Goal: Task Accomplishment & Management: Use online tool/utility

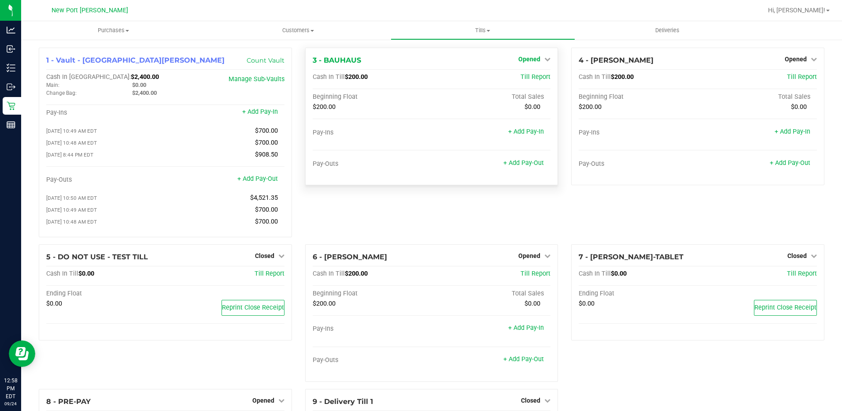
click at [545, 59] on icon at bounding box center [548, 59] width 6 height 6
click at [526, 78] on link "Close Till" at bounding box center [531, 77] width 24 height 7
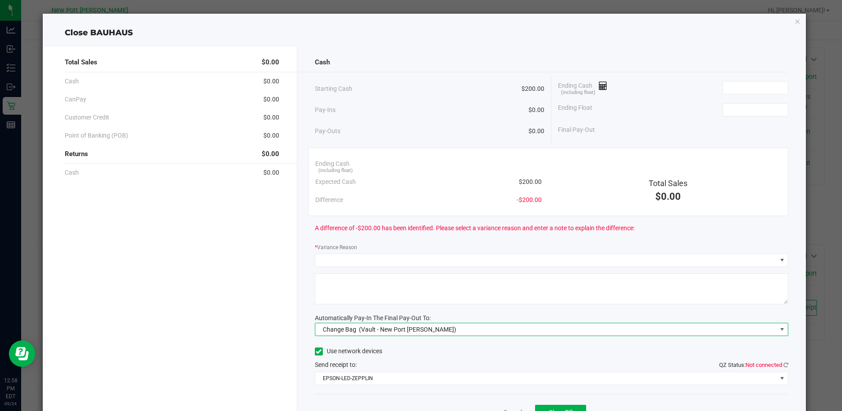
click at [779, 330] on span at bounding box center [782, 329] width 7 height 7
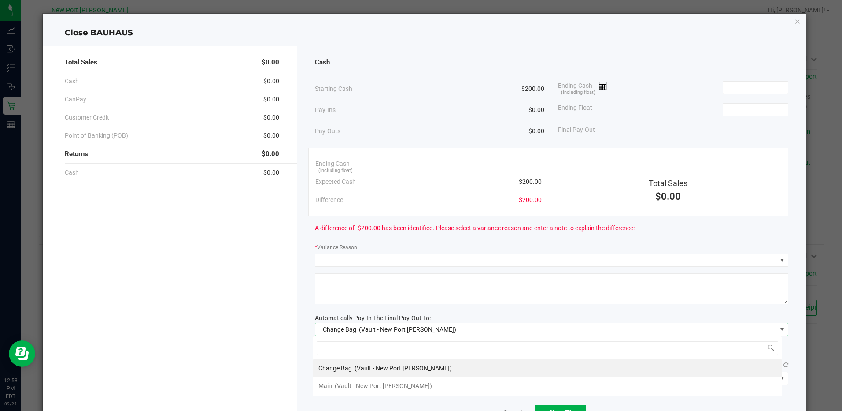
scroll to position [13, 470]
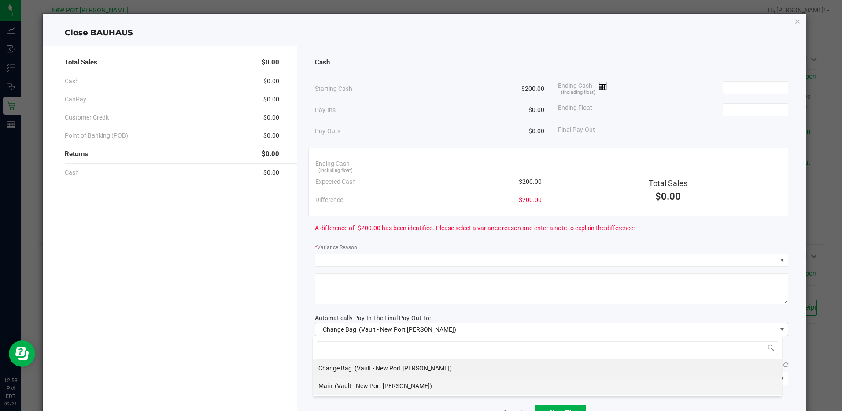
click at [370, 388] on span "(Vault - New Port [PERSON_NAME])" at bounding box center [383, 385] width 97 height 7
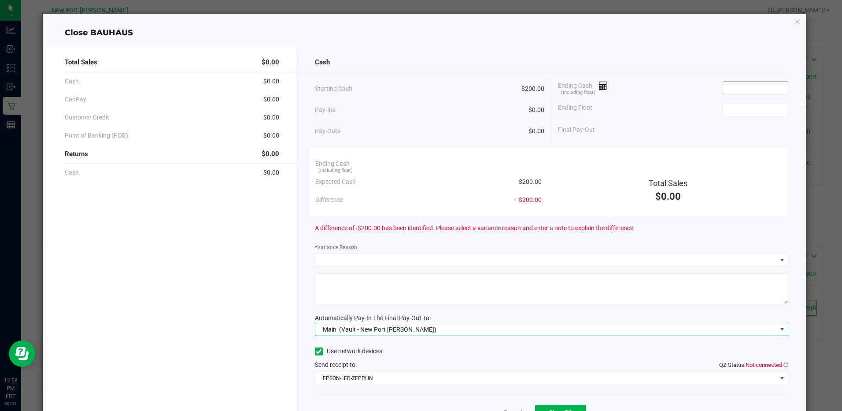
click at [749, 87] on input at bounding box center [755, 88] width 65 height 12
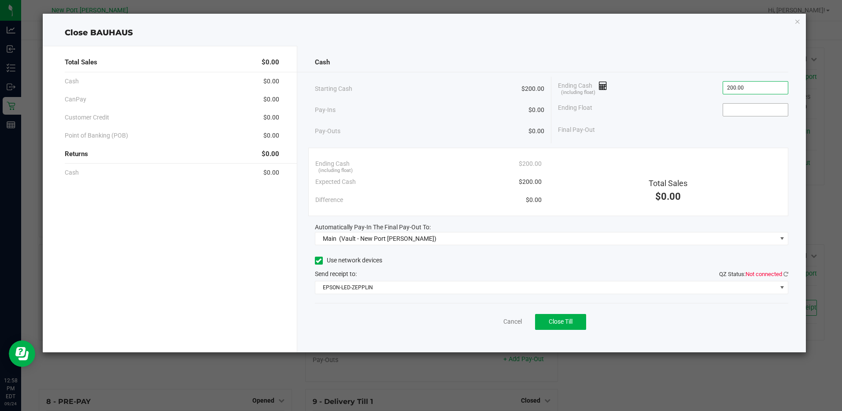
type input "$200.00"
click at [738, 112] on input at bounding box center [755, 110] width 65 height 12
type input "$200.00"
click at [786, 272] on icon at bounding box center [786, 274] width 5 height 6
click at [558, 324] on span "Close Till" at bounding box center [561, 321] width 24 height 7
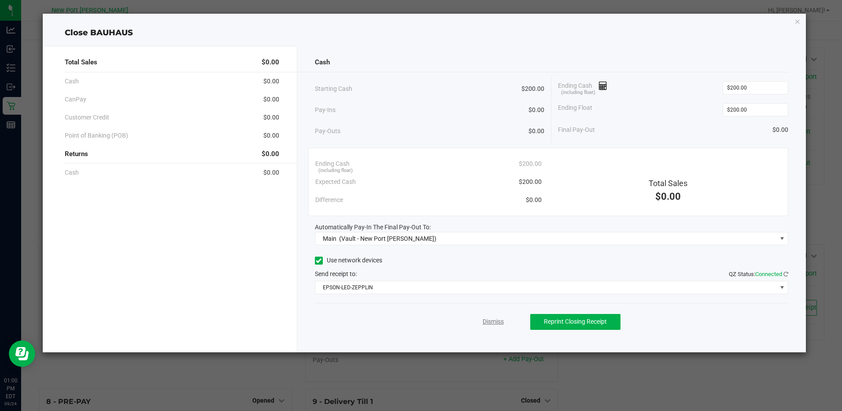
click at [492, 320] on link "Dismiss" at bounding box center [493, 321] width 21 height 9
